Goal: Task Accomplishment & Management: Complete application form

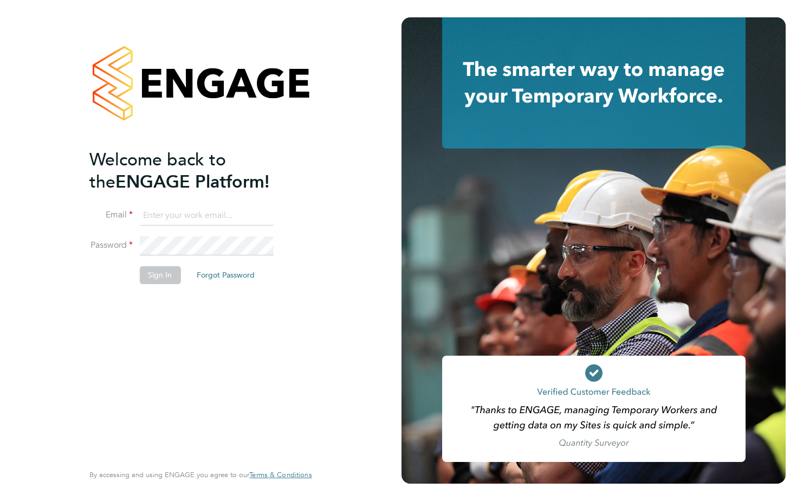
type input "[PERSON_NAME][EMAIL_ADDRESS][PERSON_NAME][DOMAIN_NAME]"
click at [172, 272] on button "Sign In" at bounding box center [159, 274] width 41 height 17
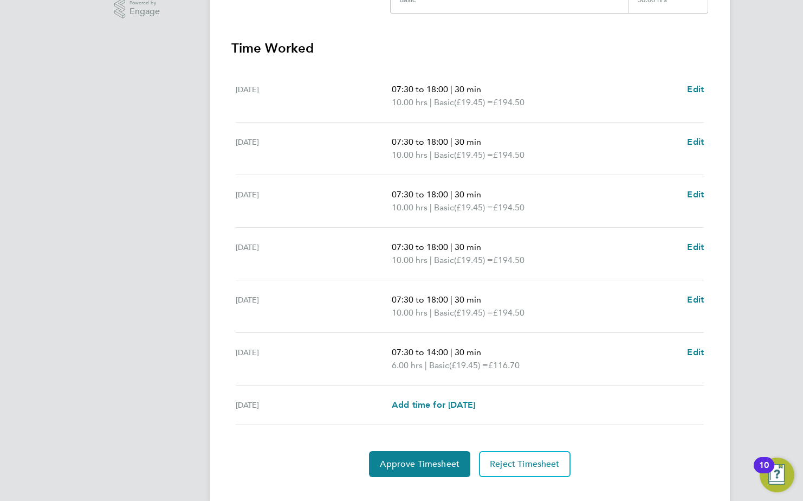
scroll to position [304, 0]
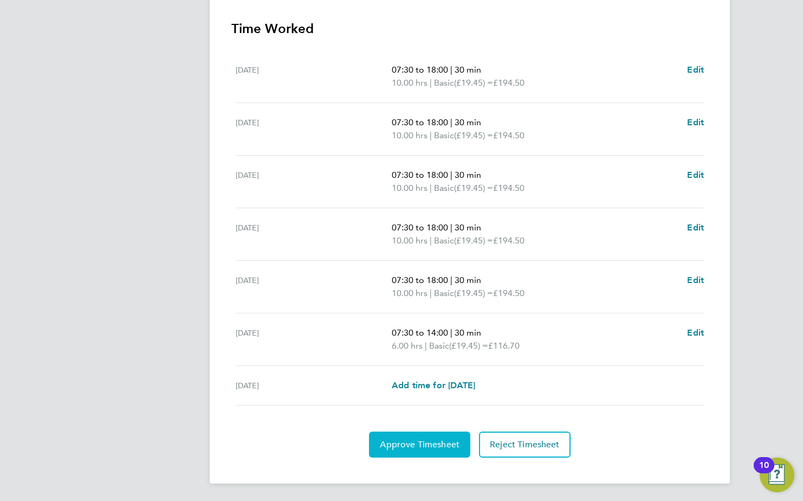
click at [450, 449] on span "Approve Timesheet" at bounding box center [420, 444] width 80 height 11
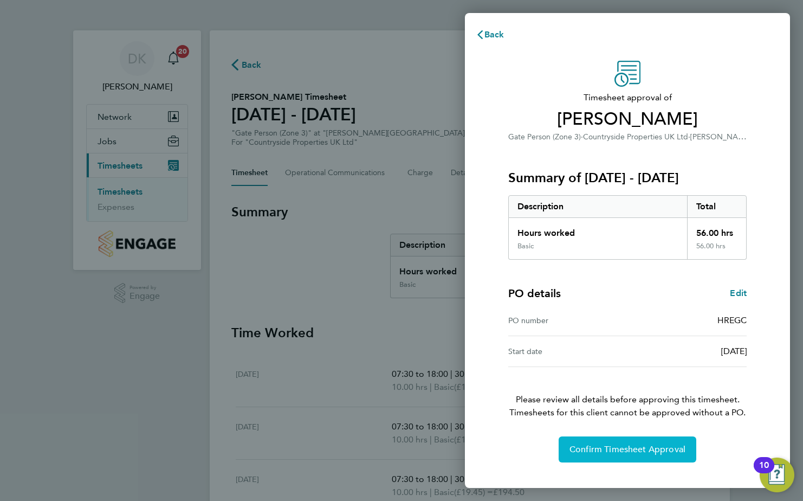
click at [628, 446] on span "Confirm Timesheet Approval" at bounding box center [628, 449] width 116 height 11
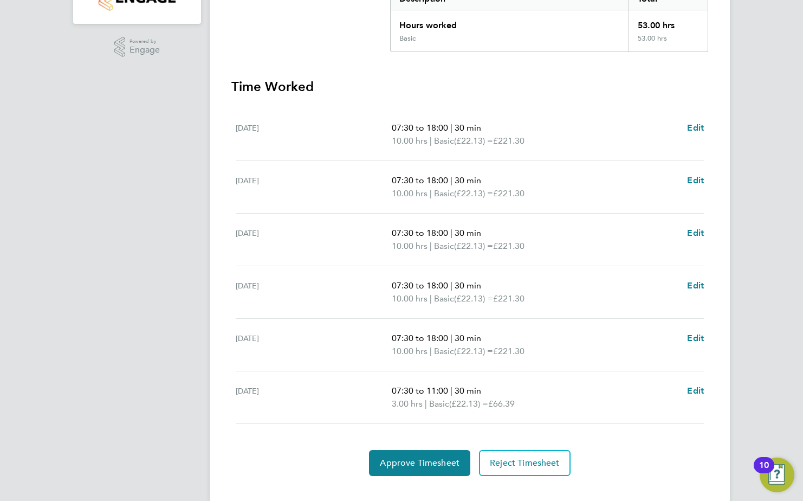
scroll to position [264, 0]
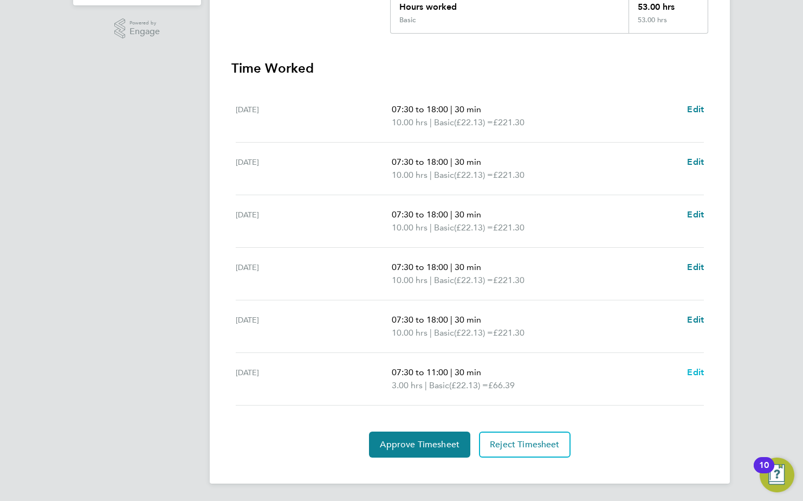
click at [696, 372] on span "Edit" at bounding box center [695, 372] width 17 height 10
select select "30"
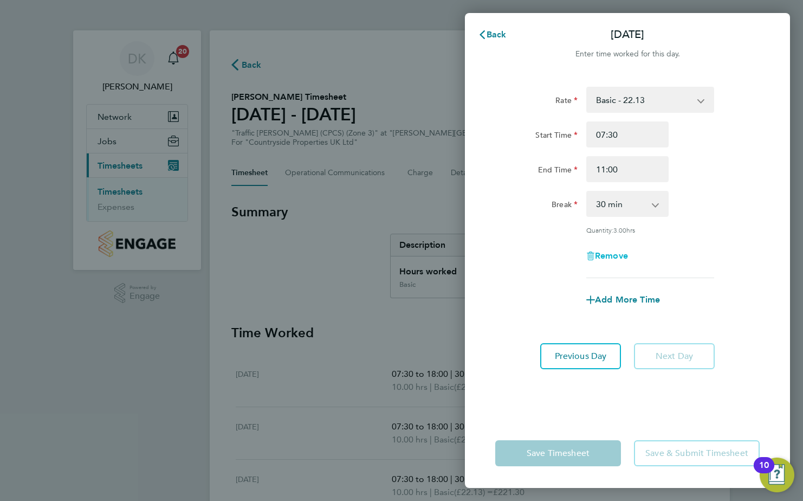
click at [590, 256] on icon "button" at bounding box center [589, 256] width 1 height 5
select select "null"
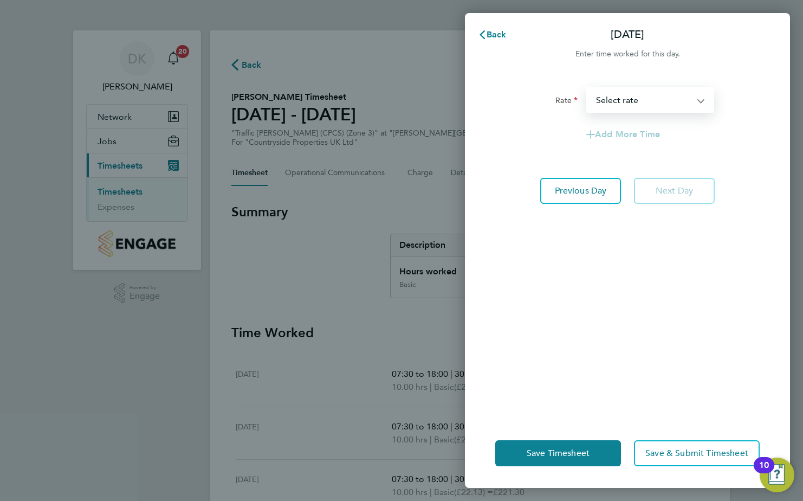
click at [689, 106] on select "Basic - 22.13 Select rate" at bounding box center [643, 100] width 113 height 24
click at [689, 105] on select "Basic - 22.13 Select rate" at bounding box center [643, 100] width 113 height 24
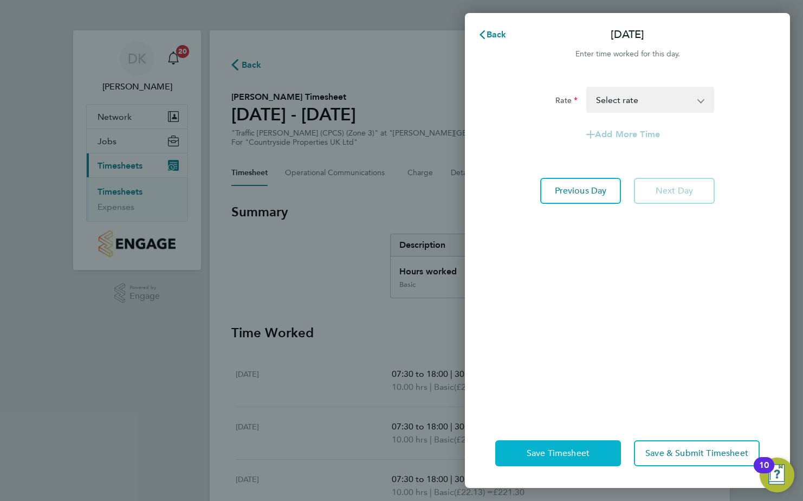
click at [579, 451] on span "Save Timesheet" at bounding box center [558, 453] width 63 height 11
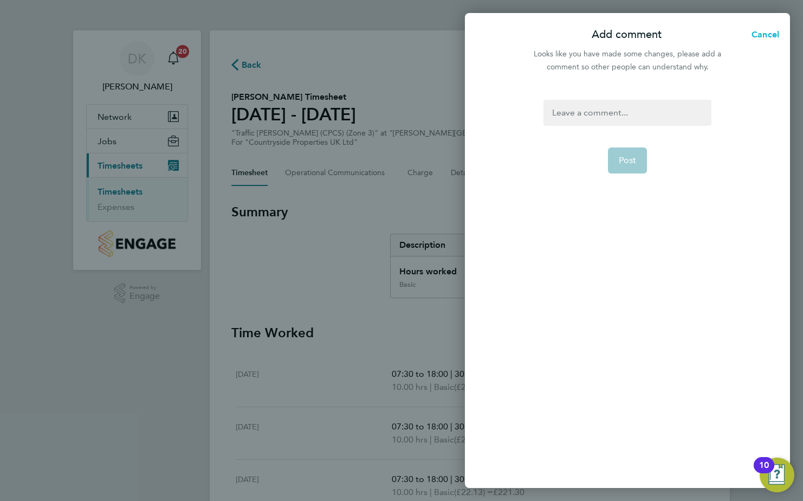
click at [767, 34] on span "Cancel" at bounding box center [763, 34] width 31 height 10
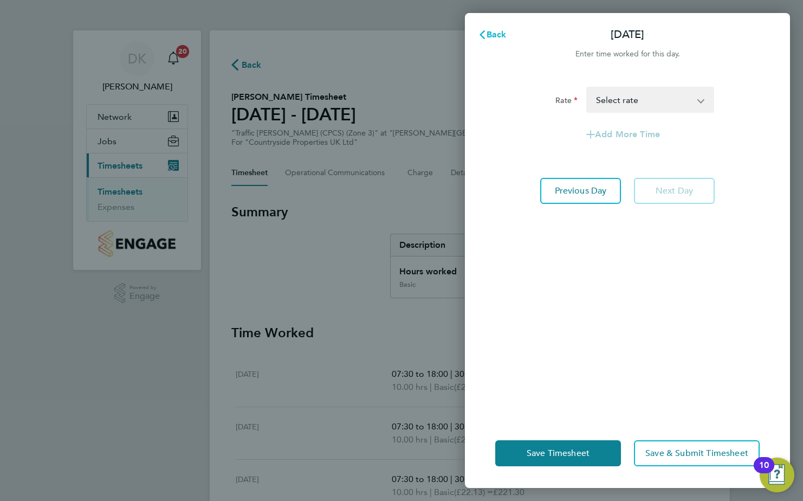
click at [486, 34] on icon "button" at bounding box center [482, 34] width 9 height 9
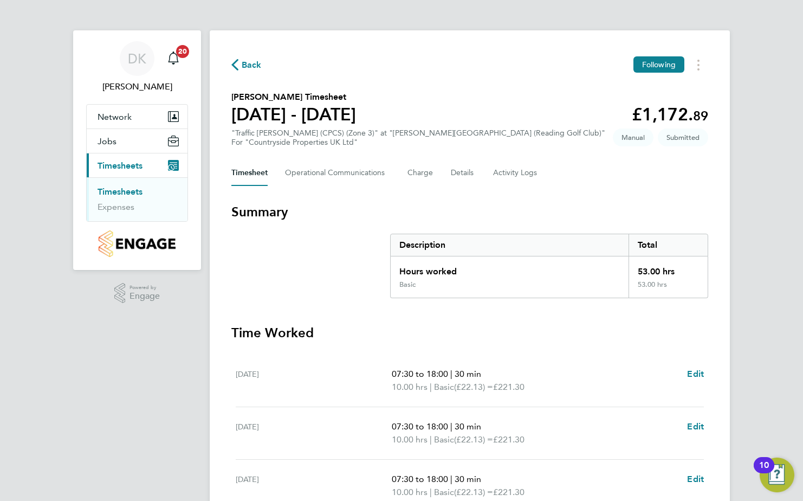
scroll to position [264, 0]
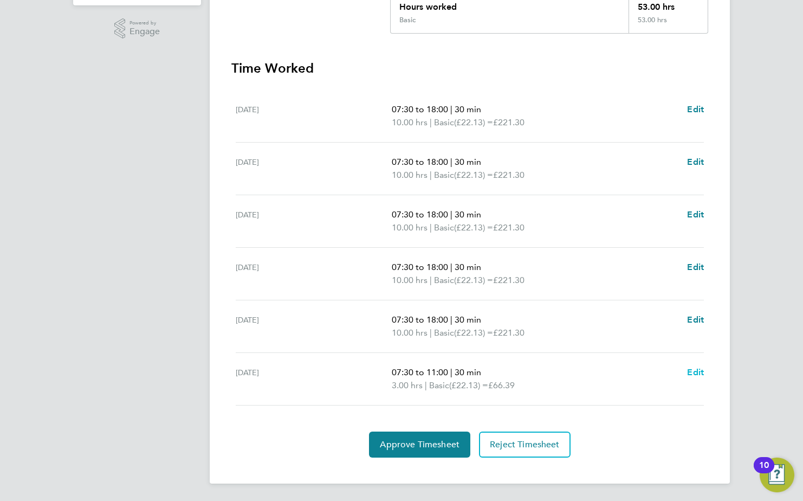
click at [695, 371] on span "Edit" at bounding box center [695, 372] width 17 height 10
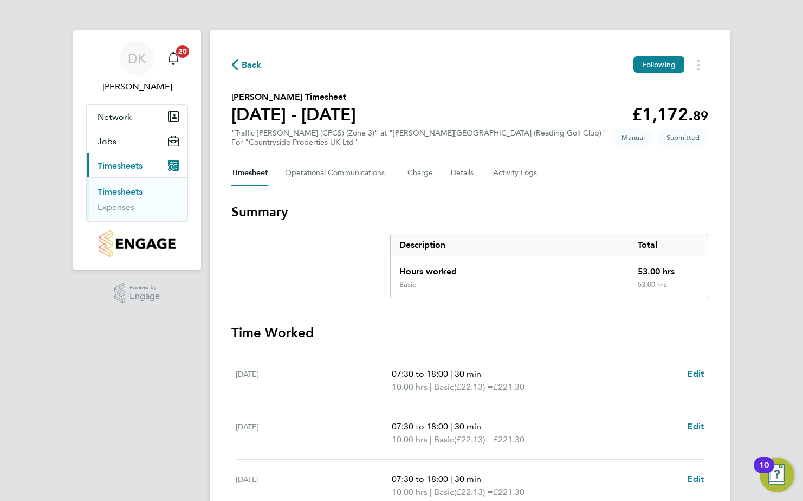
select select "30"
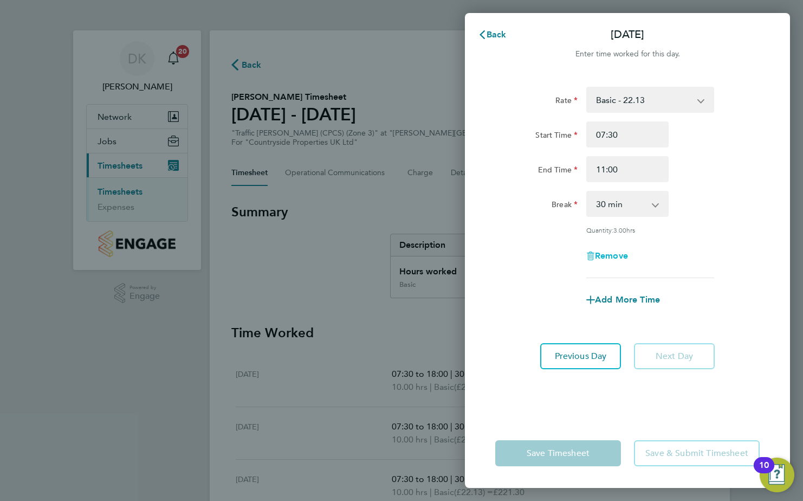
click at [600, 254] on span "Remove" at bounding box center [611, 255] width 33 height 10
select select "null"
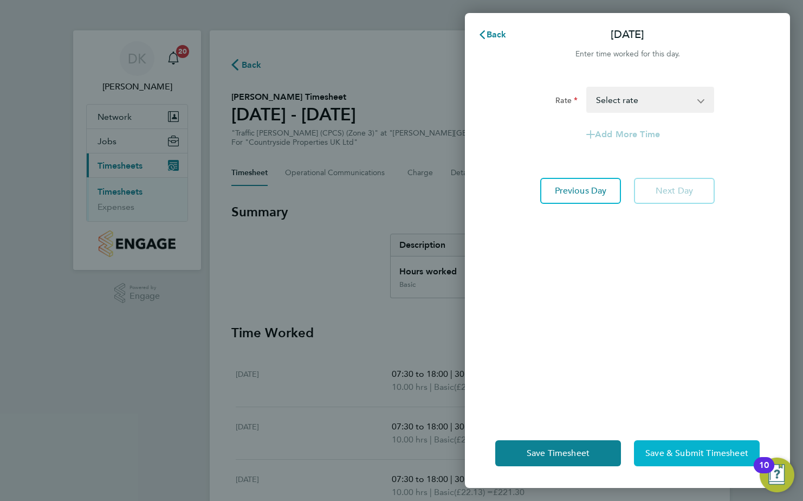
click at [681, 457] on span "Save & Submit Timesheet" at bounding box center [696, 453] width 103 height 11
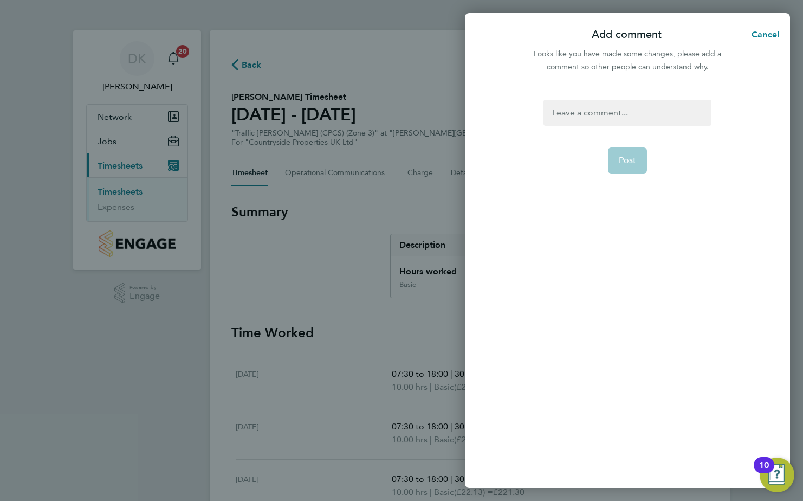
click at [583, 111] on div at bounding box center [627, 113] width 167 height 26
click at [661, 119] on div at bounding box center [627, 113] width 167 height 26
click at [631, 163] on span "Post" at bounding box center [628, 160] width 18 height 11
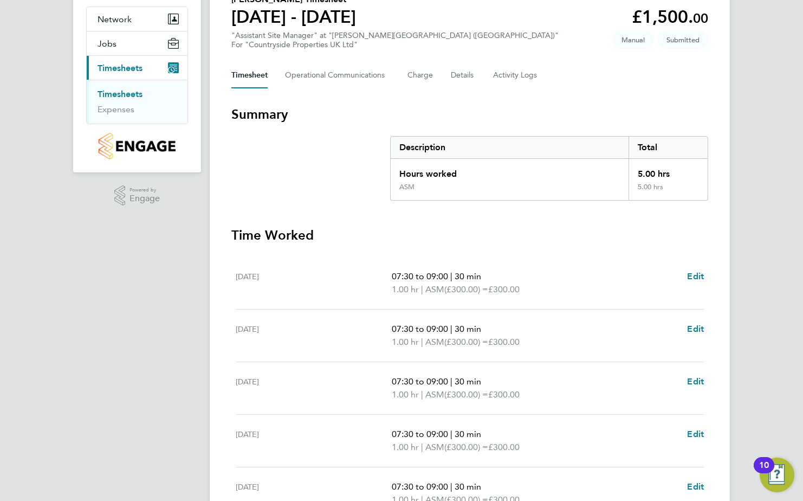
scroll to position [271, 0]
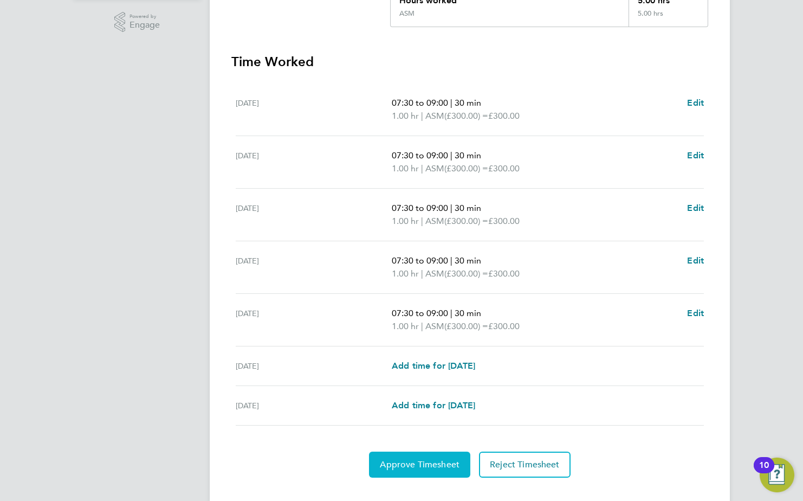
click at [435, 464] on span "Approve Timesheet" at bounding box center [420, 464] width 80 height 11
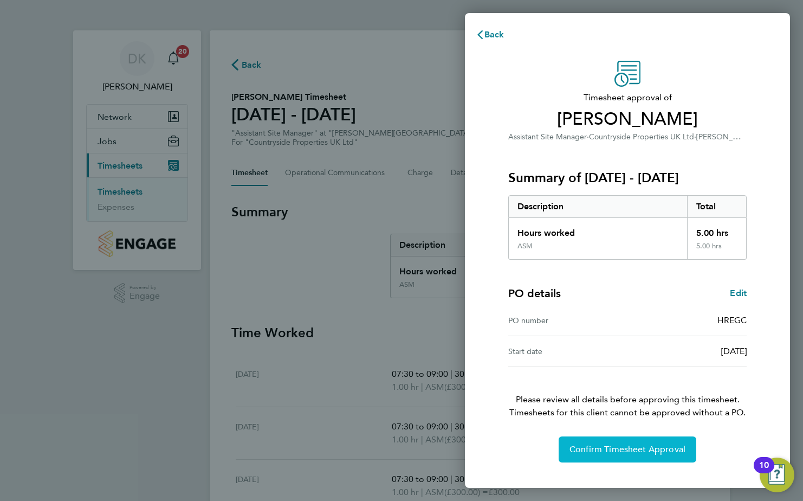
click at [629, 445] on span "Confirm Timesheet Approval" at bounding box center [628, 449] width 116 height 11
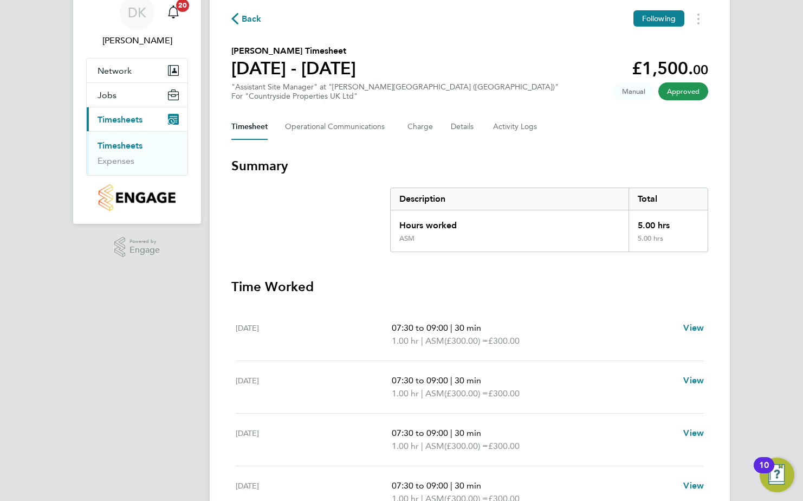
scroll to position [108, 0]
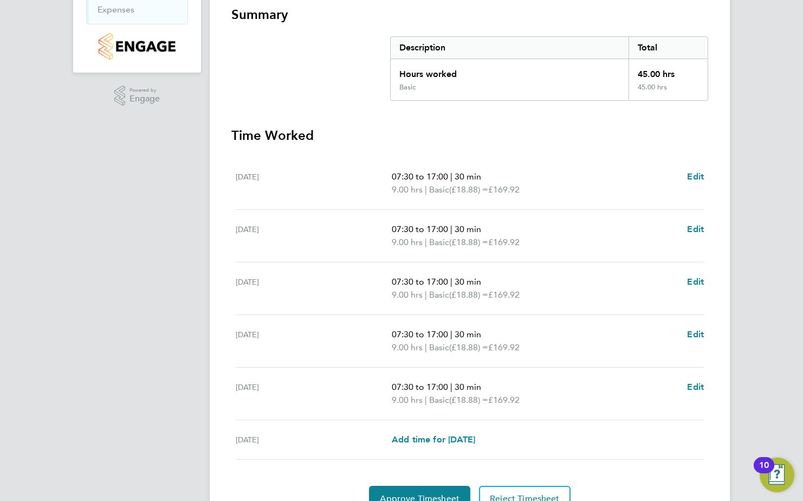
scroll to position [251, 0]
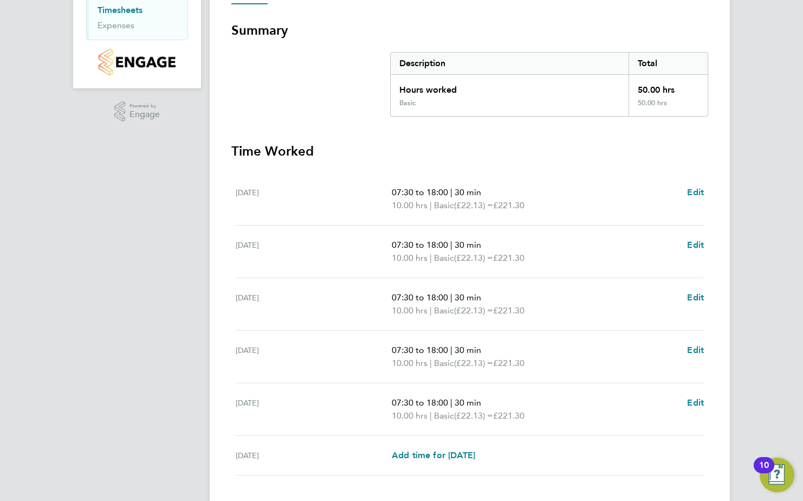
scroll to position [251, 0]
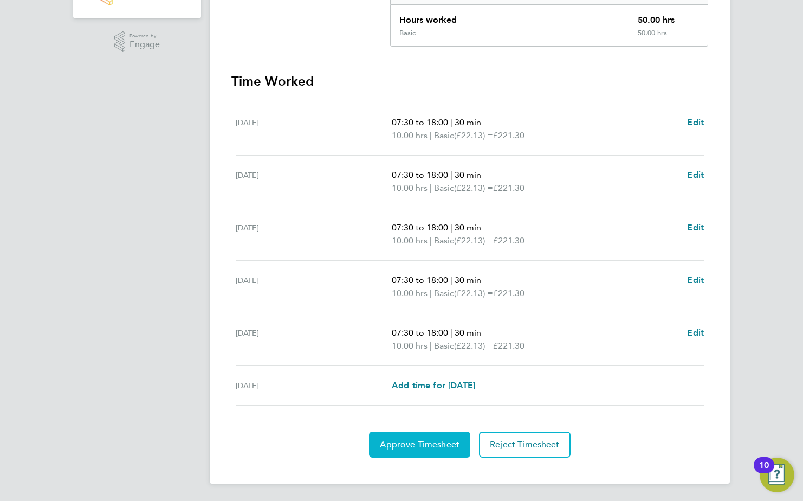
click at [449, 441] on span "Approve Timesheet" at bounding box center [420, 444] width 80 height 11
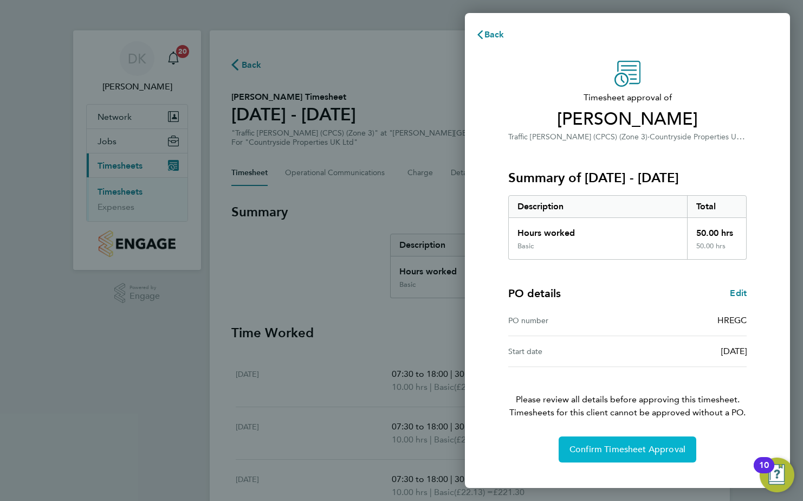
click at [648, 445] on span "Confirm Timesheet Approval" at bounding box center [628, 449] width 116 height 11
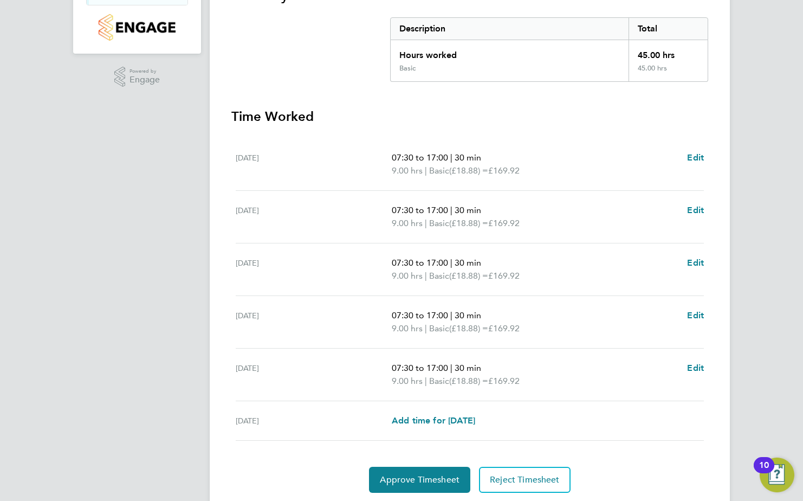
scroll to position [217, 0]
click at [693, 260] on span "Edit" at bounding box center [695, 262] width 17 height 10
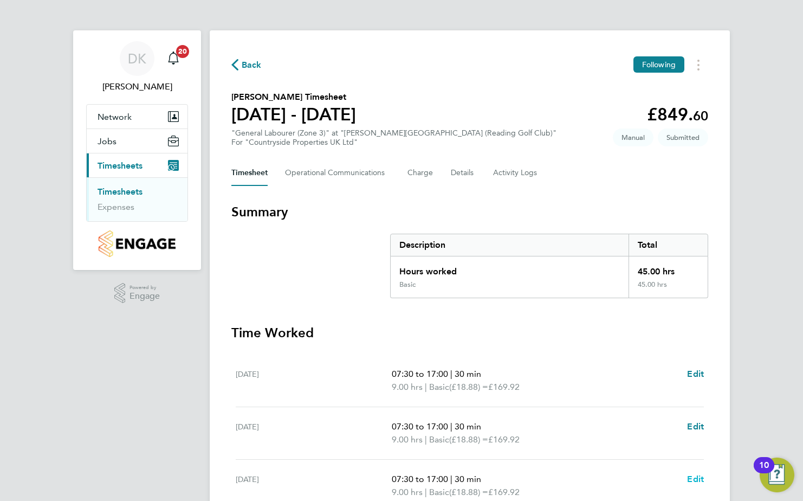
select select "30"
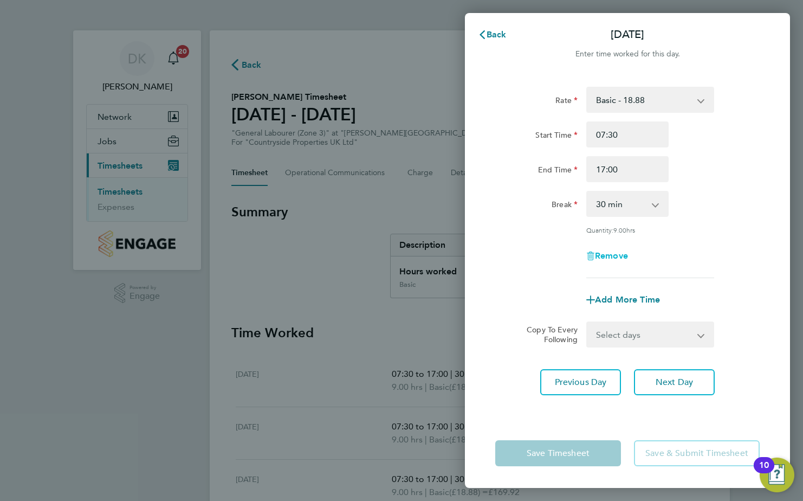
click at [612, 253] on span "Remove" at bounding box center [611, 255] width 33 height 10
select select "null"
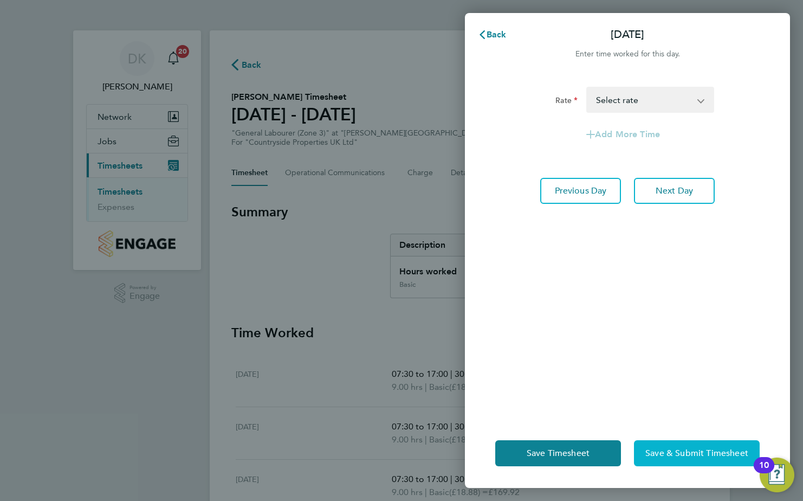
click at [724, 454] on span "Save & Submit Timesheet" at bounding box center [696, 453] width 103 height 11
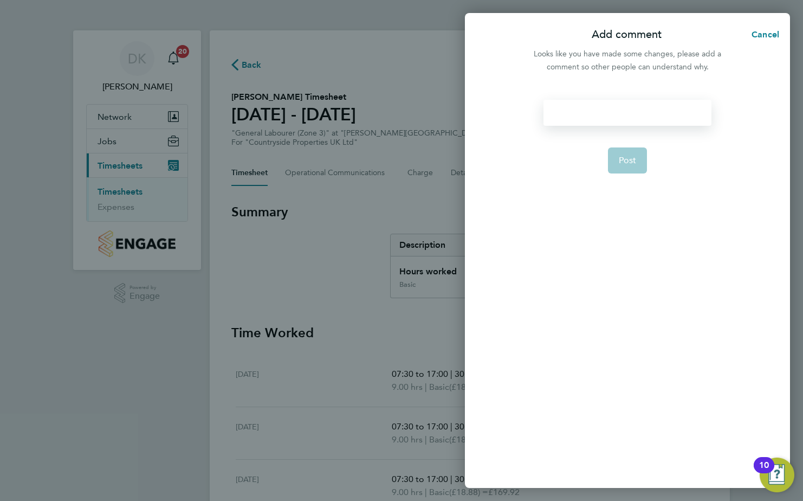
drag, startPoint x: 607, startPoint y: 117, endPoint x: 611, endPoint y: 122, distance: 6.2
click at [608, 118] on div at bounding box center [627, 113] width 167 height 26
click at [590, 106] on div at bounding box center [627, 113] width 167 height 26
click at [627, 160] on span "Post" at bounding box center [628, 160] width 18 height 11
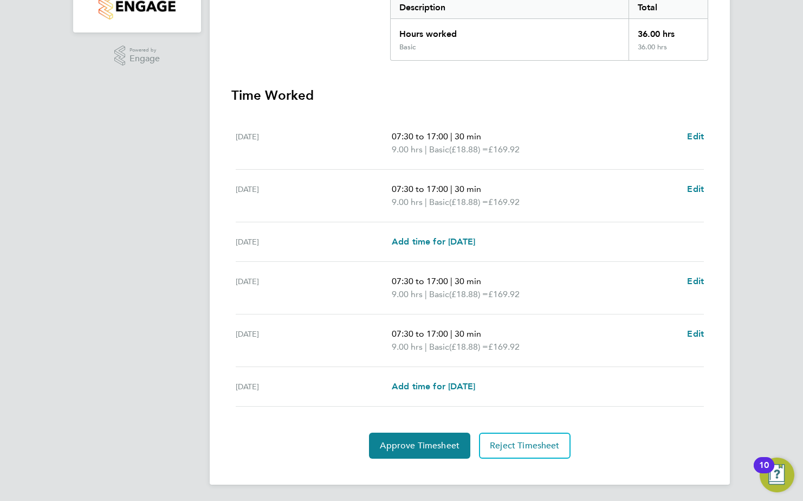
scroll to position [238, 0]
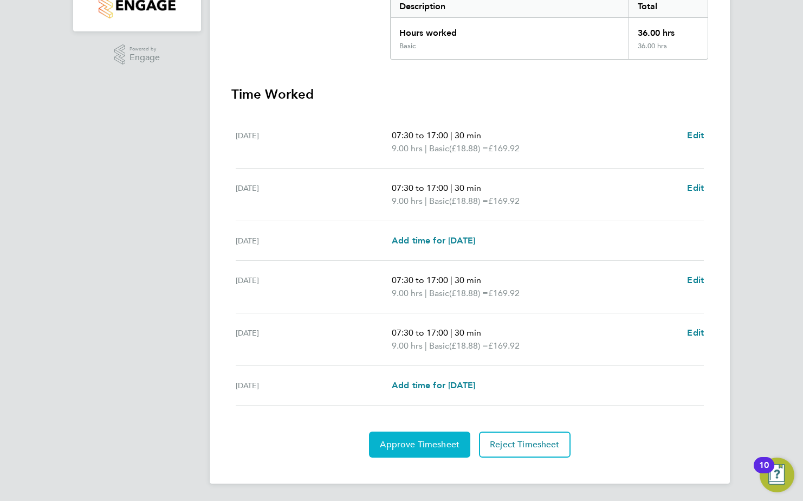
click at [419, 447] on span "Approve Timesheet" at bounding box center [420, 444] width 80 height 11
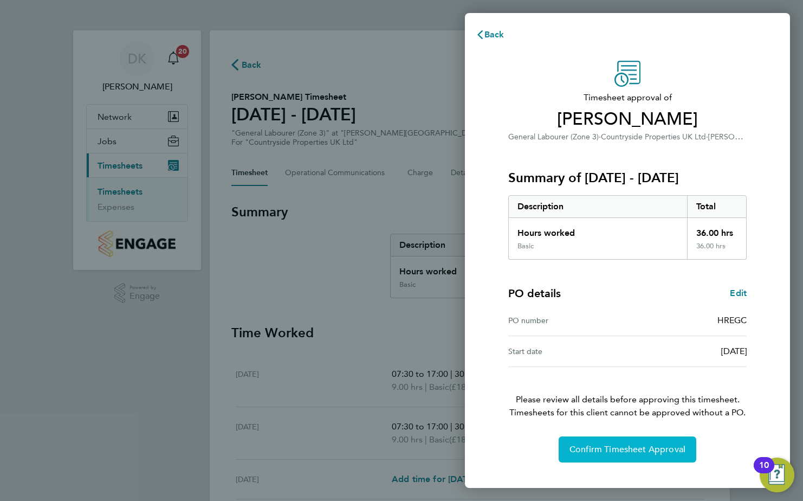
click at [618, 452] on span "Confirm Timesheet Approval" at bounding box center [628, 449] width 116 height 11
